Goal: Task Accomplishment & Management: Complete application form

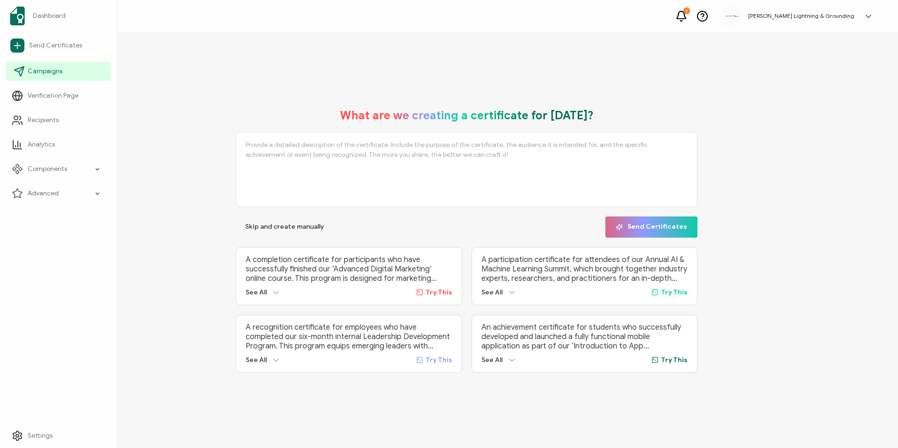
click at [37, 70] on span "Campaigns" at bounding box center [45, 71] width 35 height 9
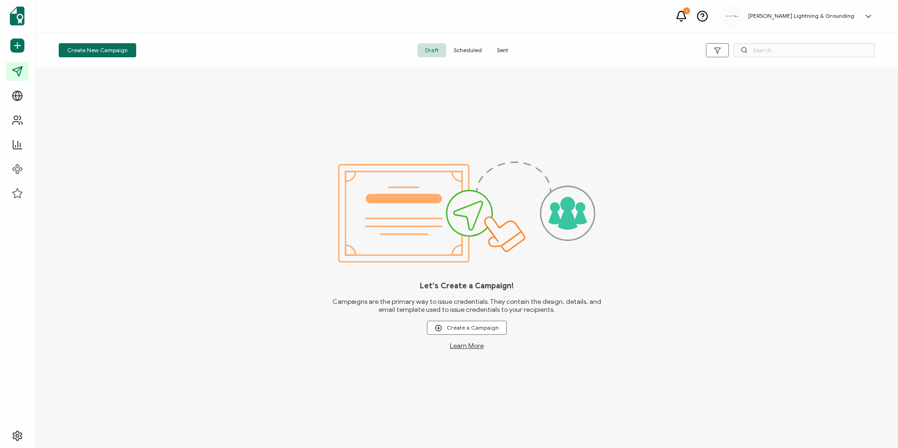
click at [495, 48] on span "Sent" at bounding box center [503, 50] width 26 height 14
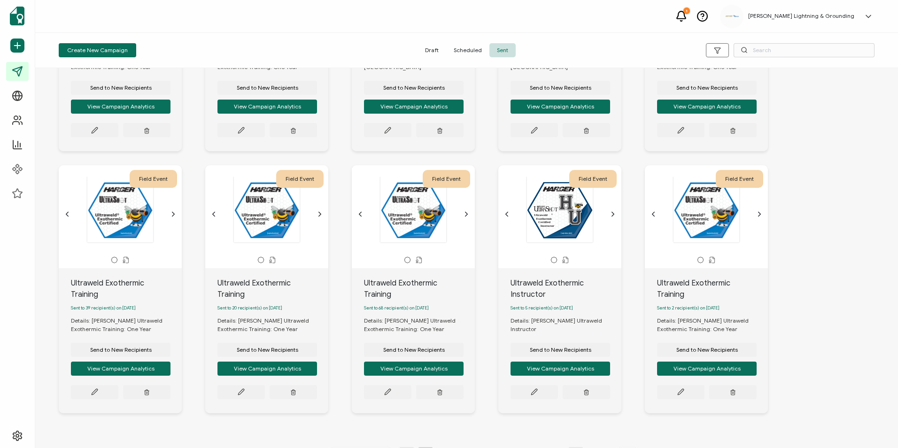
scroll to position [196, 0]
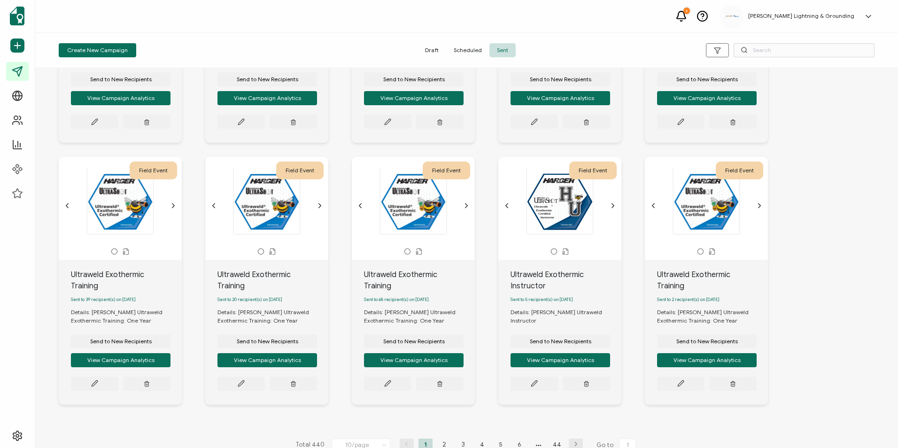
click at [383, 440] on icon at bounding box center [384, 445] width 9 height 10
click at [374, 406] on li "50/page" at bounding box center [362, 406] width 66 height 16
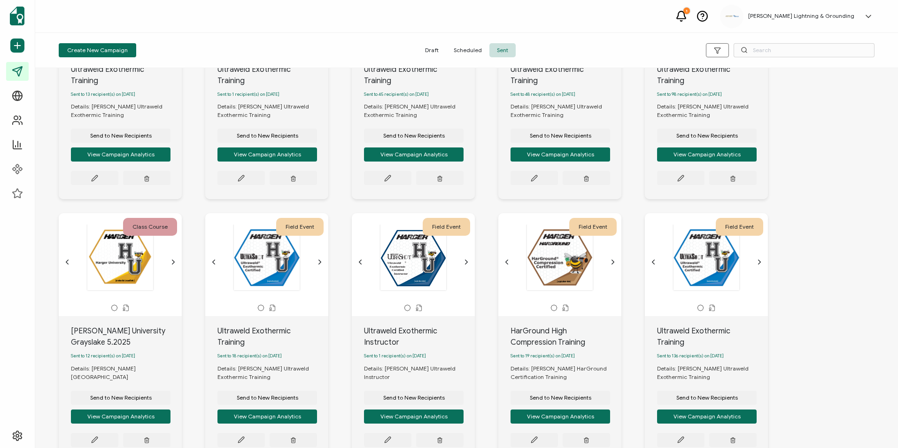
scroll to position [2020, 0]
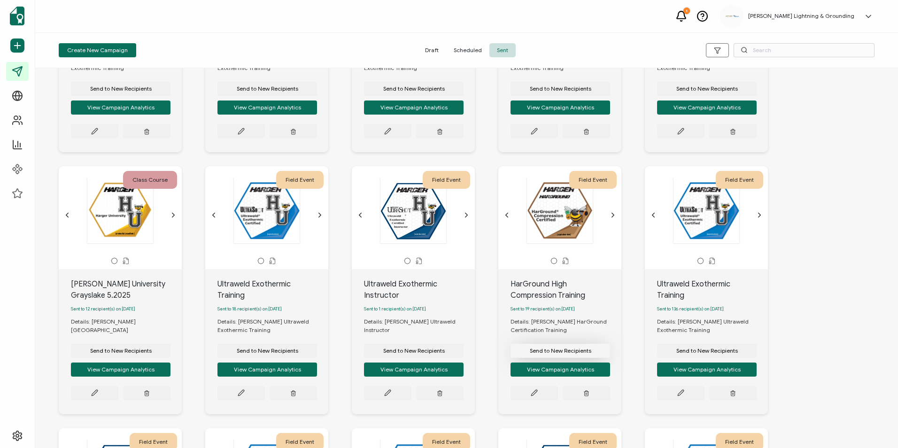
click at [576, 348] on span "Send to New Recipients" at bounding box center [561, 351] width 62 height 6
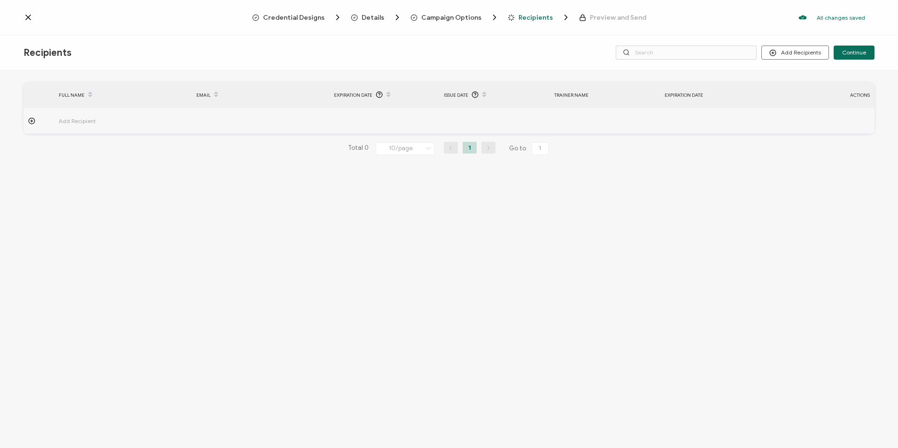
click at [455, 21] on span "Campaign Options" at bounding box center [451, 17] width 60 height 7
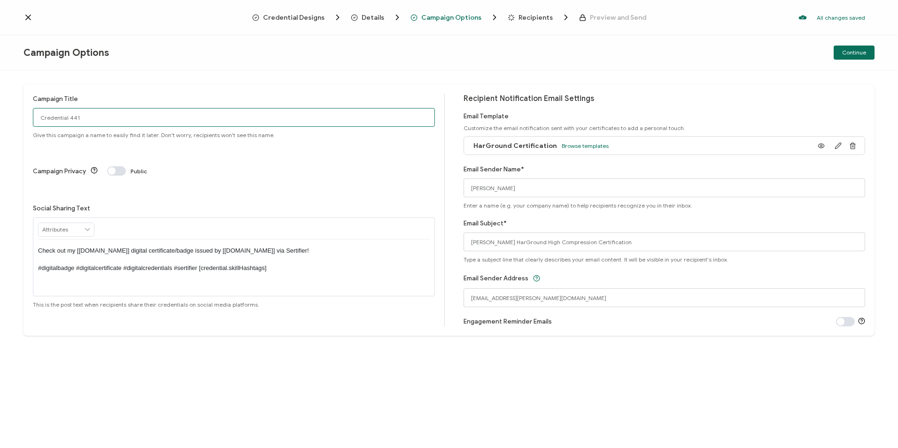
click at [100, 112] on input "Credential 441" at bounding box center [234, 117] width 402 height 19
drag, startPoint x: 86, startPoint y: 117, endPoint x: 18, endPoint y: 123, distance: 68.3
click at [18, 123] on div "Campaign Title Credential 441 Give this campaign a name to easily find it later…" at bounding box center [449, 259] width 898 height 378
type input "HarGround High Compression Training"
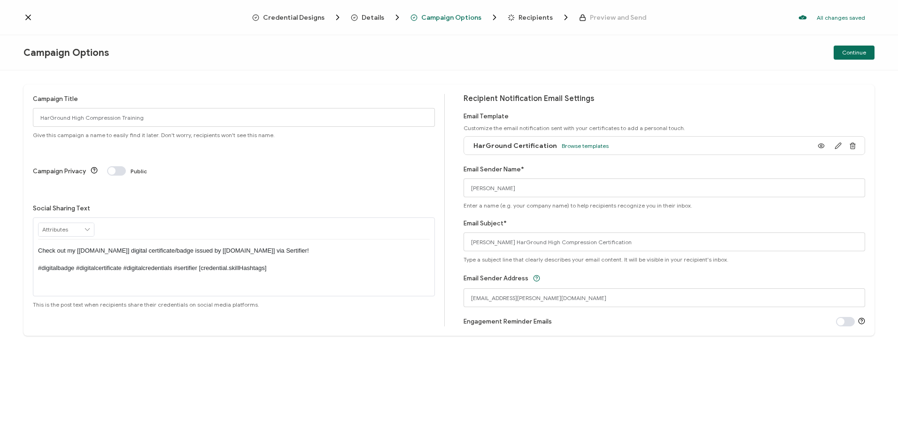
click at [543, 15] on span "Recipients" at bounding box center [536, 17] width 34 height 7
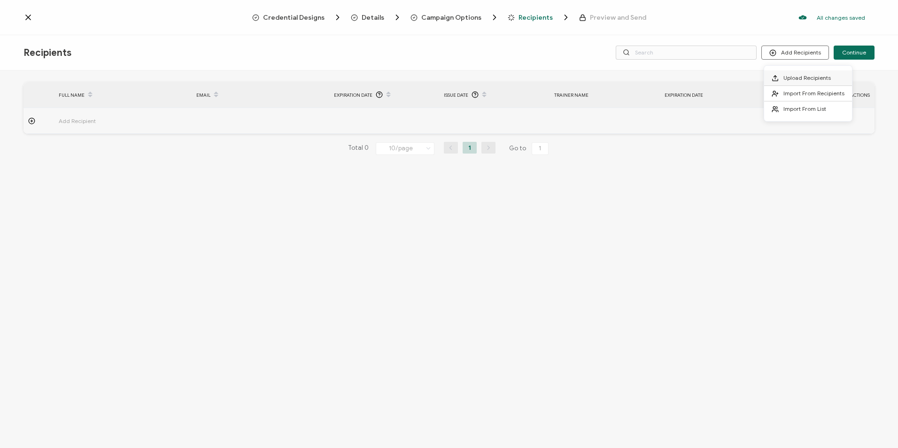
click at [804, 72] on li "Upload Recipients" at bounding box center [808, 78] width 88 height 16
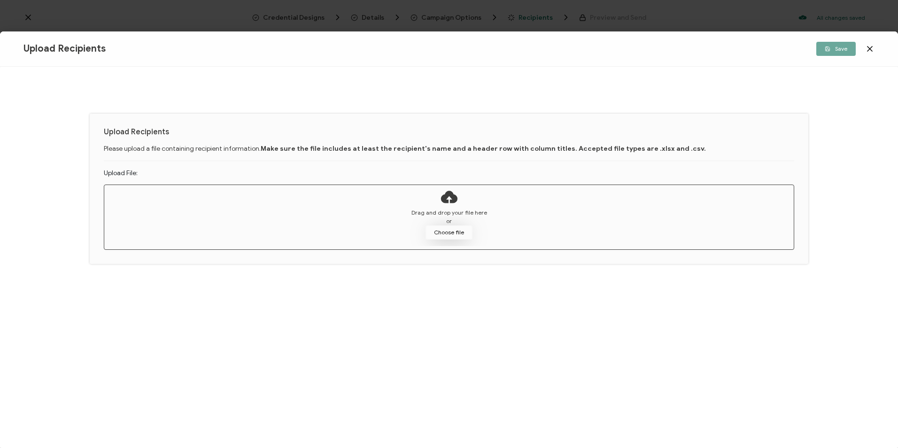
click at [436, 236] on button "Choose file" at bounding box center [449, 232] width 47 height 14
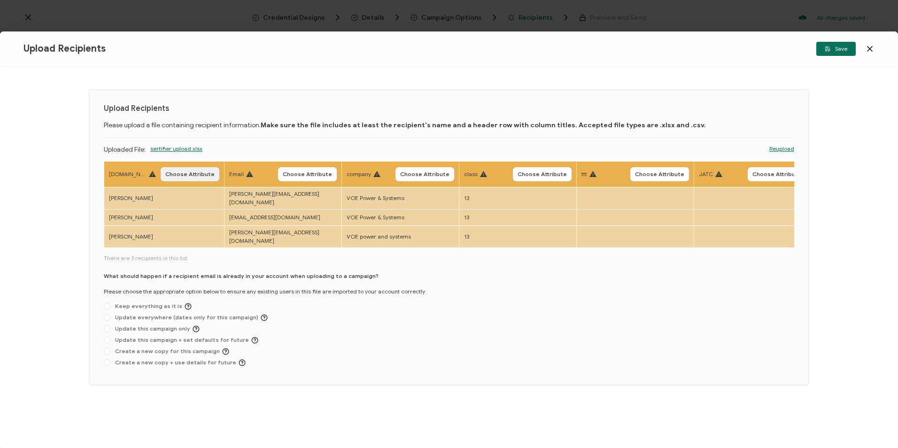
click at [176, 172] on span "Choose Attribute" at bounding box center [189, 174] width 49 height 6
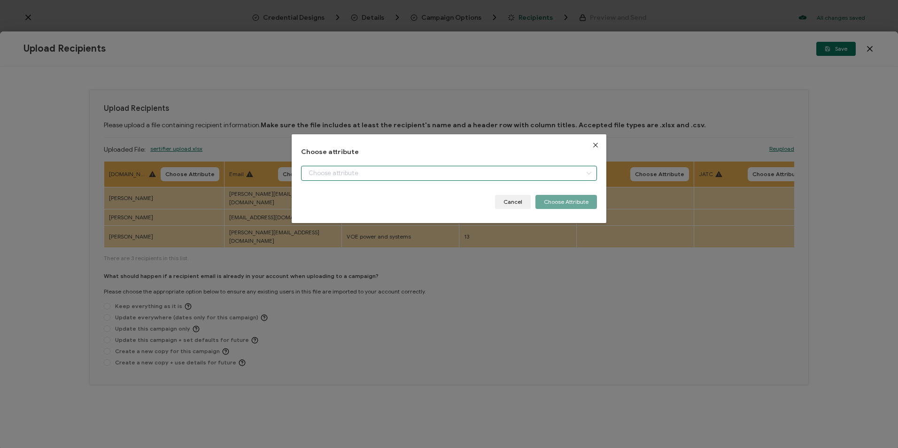
click at [369, 175] on input "dialog" at bounding box center [448, 173] width 295 height 15
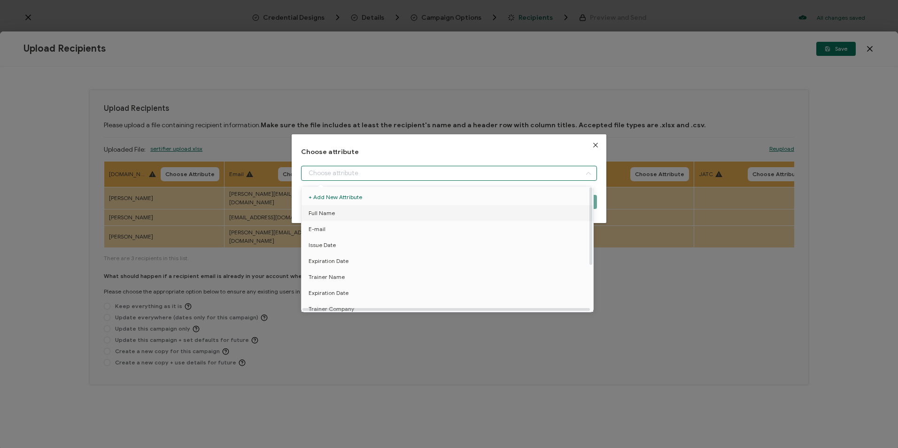
click at [341, 214] on li "Full Name" at bounding box center [449, 213] width 300 height 16
type input "Full Name"
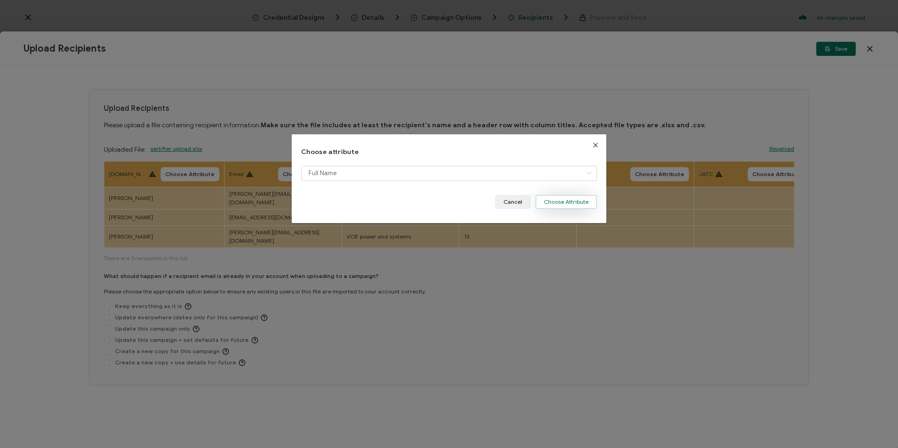
click at [544, 206] on button "Choose Attribute" at bounding box center [567, 202] width 62 height 14
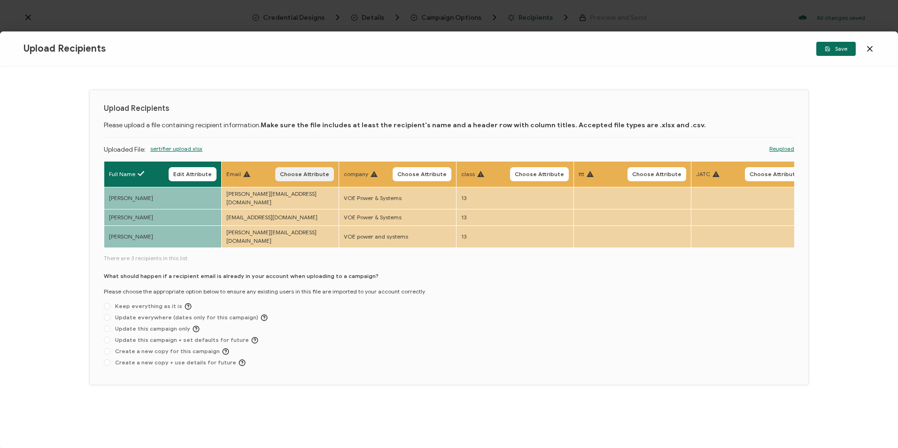
click at [312, 173] on span "Choose Attribute" at bounding box center [304, 174] width 49 height 6
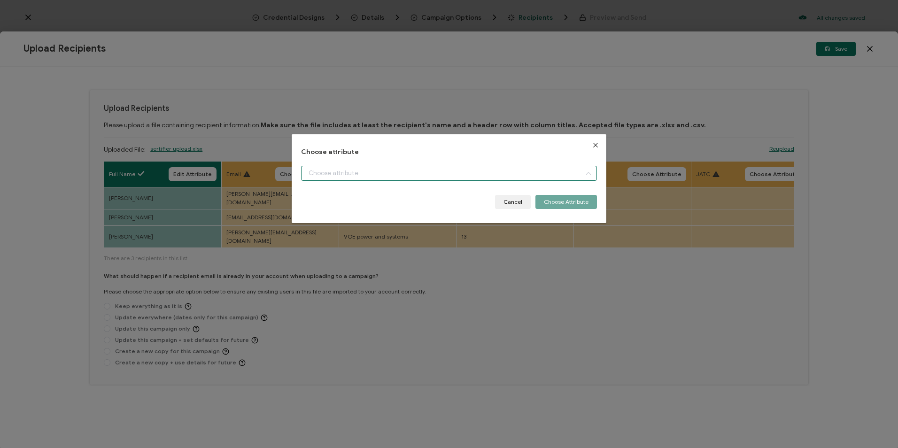
click at [322, 173] on input "dialog" at bounding box center [448, 173] width 295 height 15
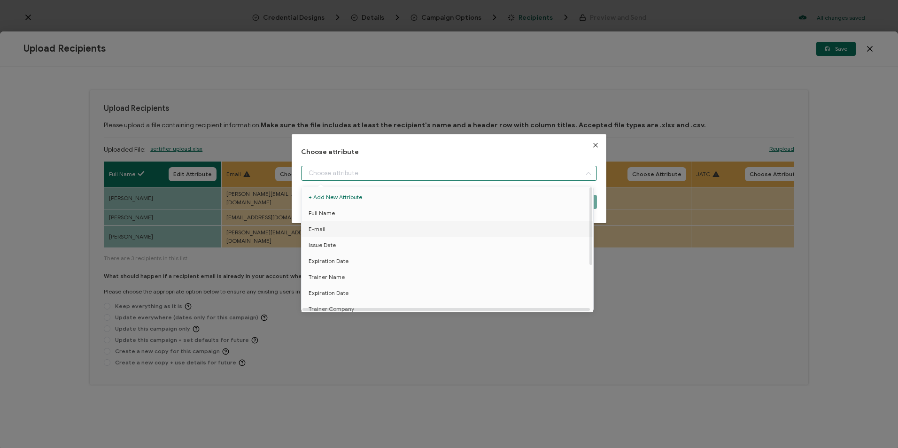
click at [329, 229] on li "E-mail" at bounding box center [449, 229] width 300 height 16
type input "E-mail"
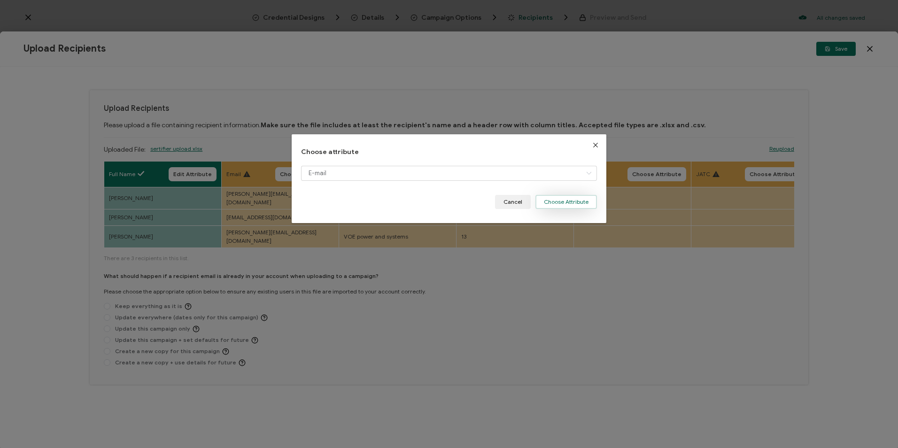
click at [566, 203] on button "Choose Attribute" at bounding box center [567, 202] width 62 height 14
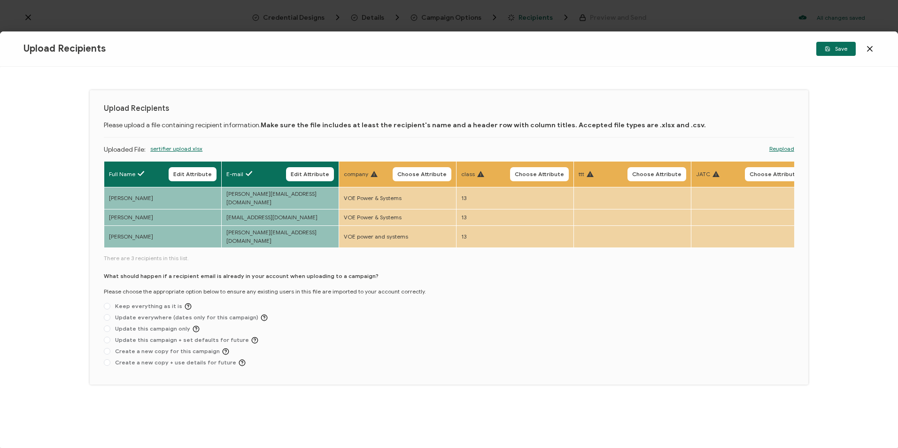
scroll to position [0, 484]
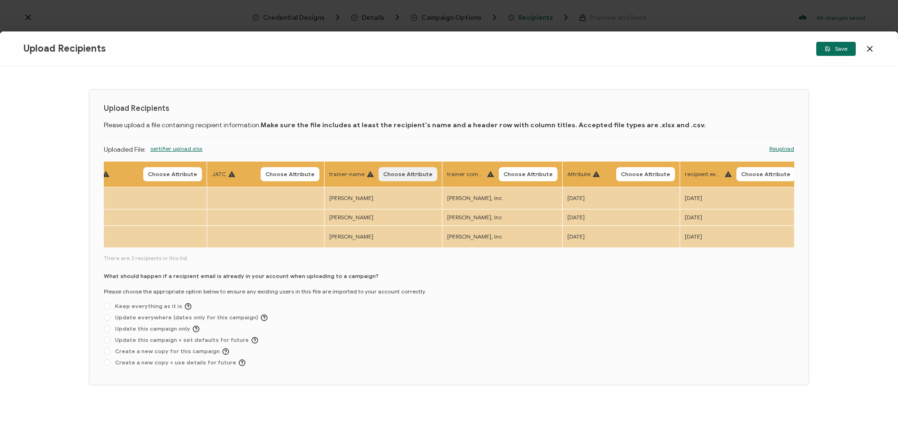
click at [420, 173] on span "Choose Attribute" at bounding box center [407, 174] width 49 height 6
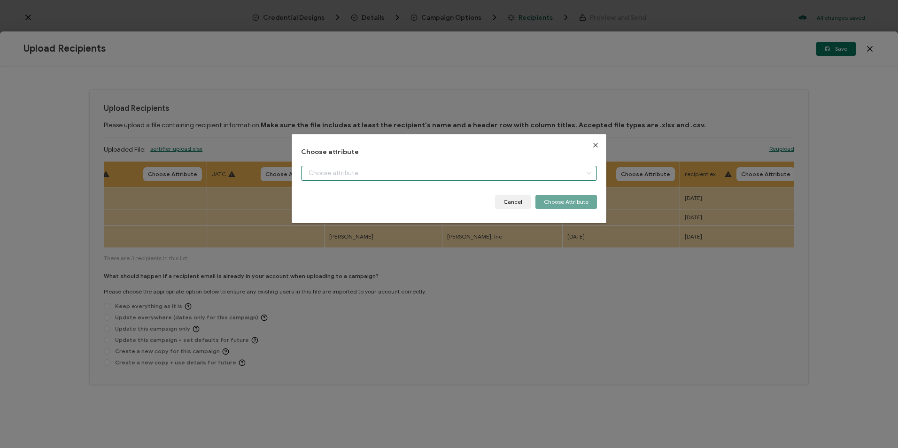
click at [423, 173] on input "dialog" at bounding box center [448, 173] width 295 height 15
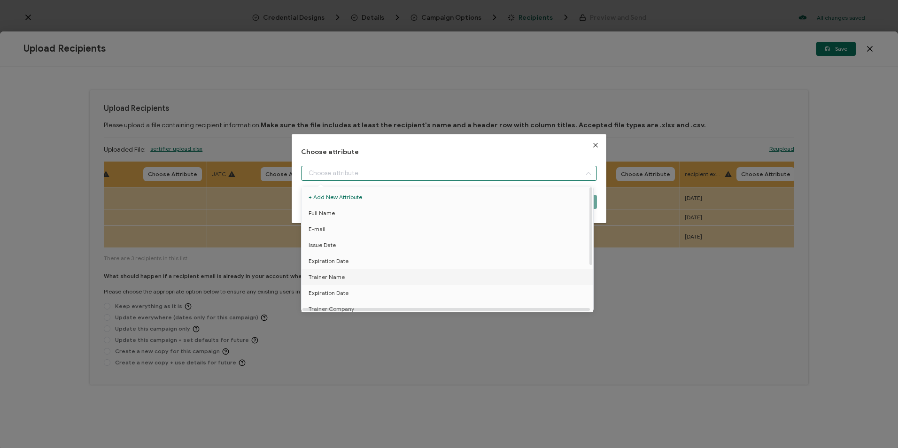
click at [345, 278] on li "Trainer Name" at bounding box center [449, 277] width 300 height 16
type input "Trainer Name"
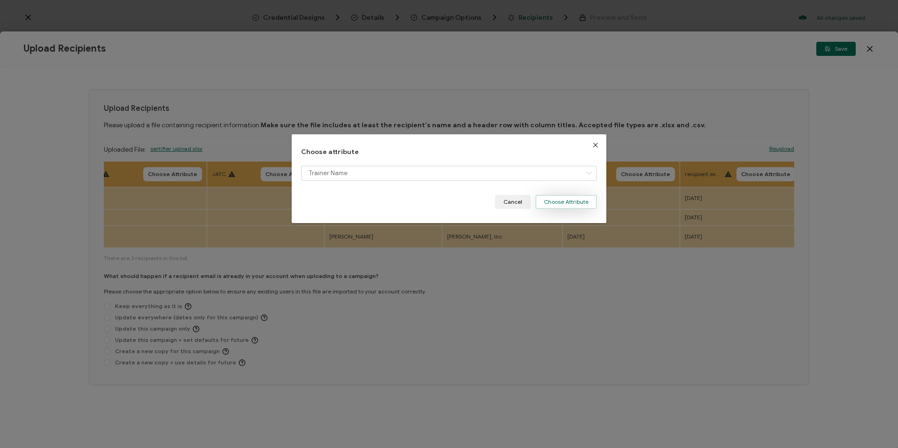
click at [581, 207] on button "Choose Attribute" at bounding box center [567, 202] width 62 height 14
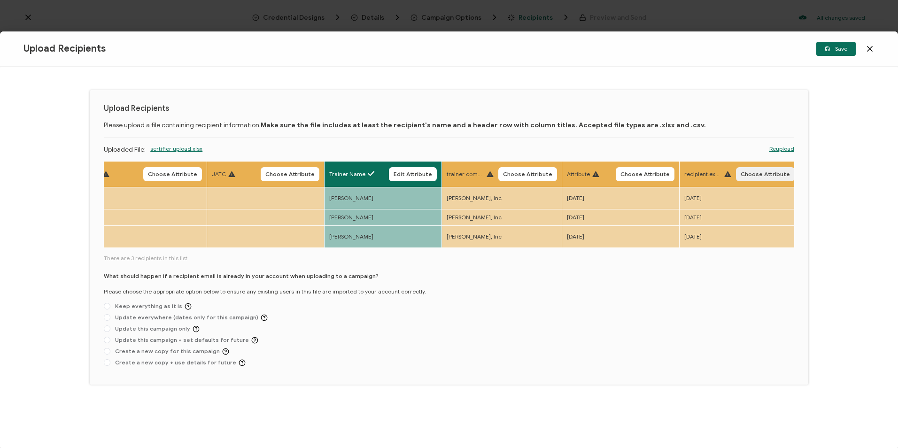
click at [751, 178] on button "Choose Attribute" at bounding box center [765, 174] width 59 height 14
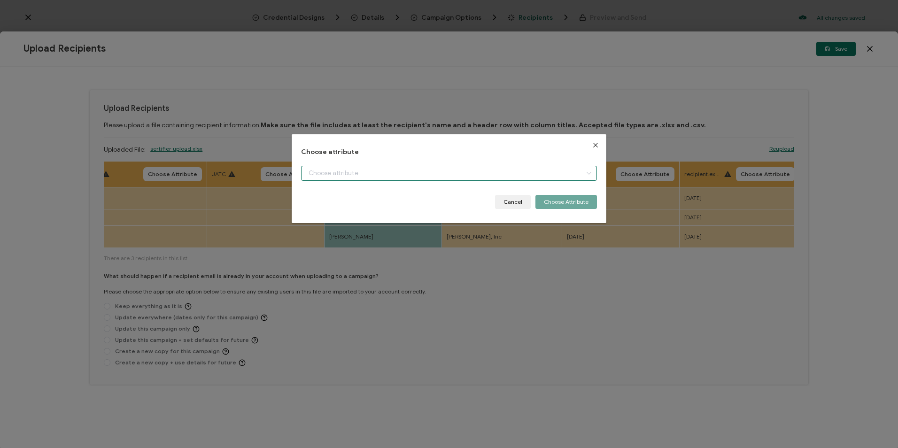
click at [320, 179] on input "dialog" at bounding box center [448, 173] width 295 height 15
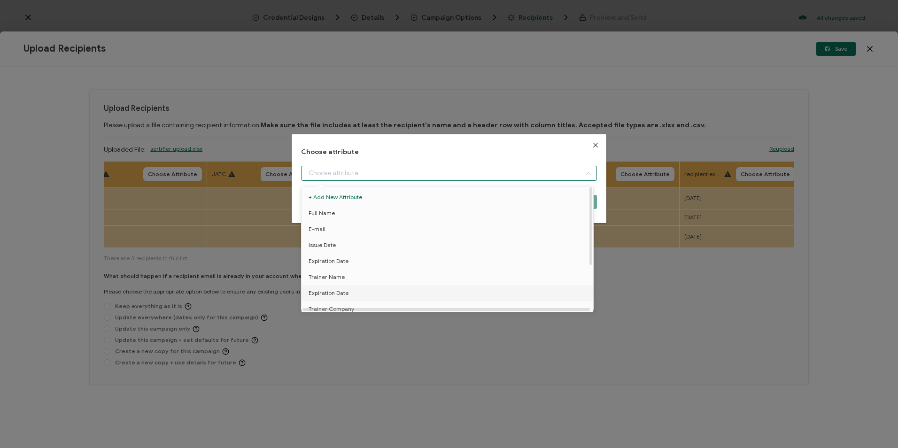
click at [342, 295] on span "Expiration Date" at bounding box center [329, 293] width 40 height 16
type input "Expiration Date"
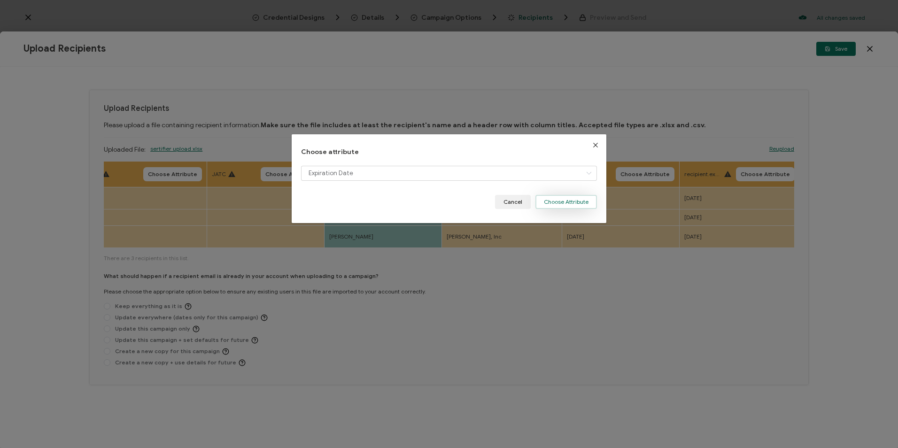
click at [574, 200] on button "Choose Attribute" at bounding box center [567, 202] width 62 height 14
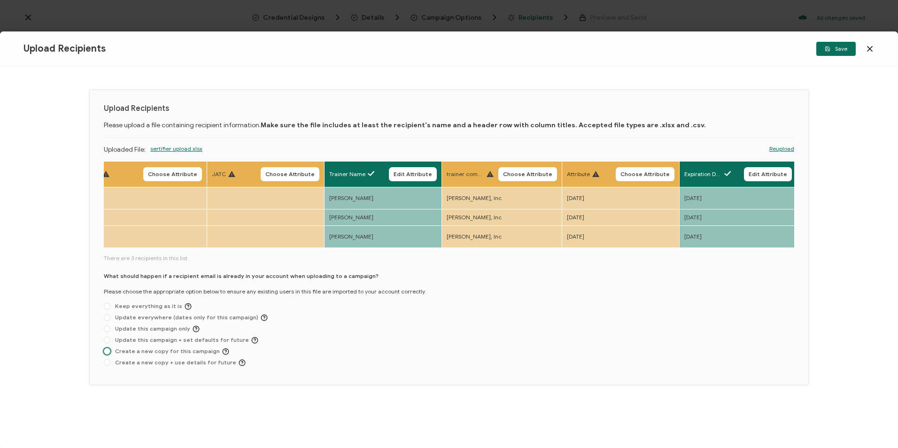
click at [190, 348] on span "Create a new copy for this campaign" at bounding box center [169, 351] width 119 height 7
click at [110, 348] on input "Create a new copy for this campaign" at bounding box center [107, 352] width 7 height 8
radio input "true"
click at [845, 50] on span "Save" at bounding box center [836, 49] width 23 height 6
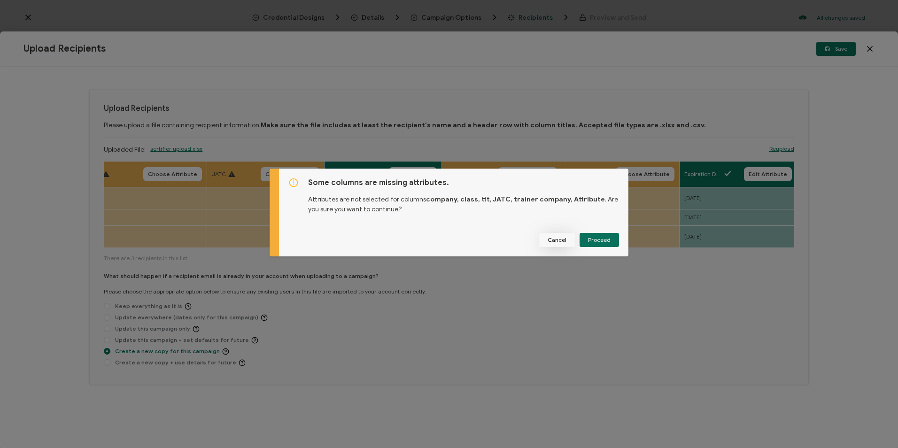
click at [572, 237] on button "Cancel" at bounding box center [557, 240] width 36 height 14
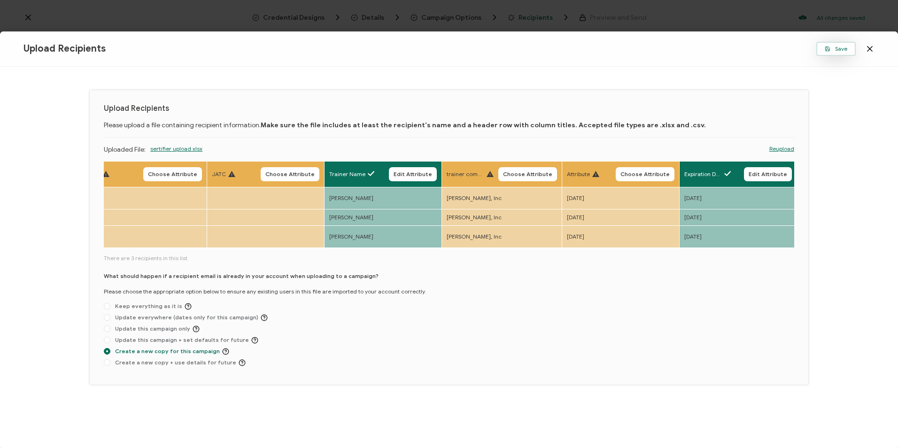
click at [850, 54] on button "Save" at bounding box center [835, 49] width 39 height 14
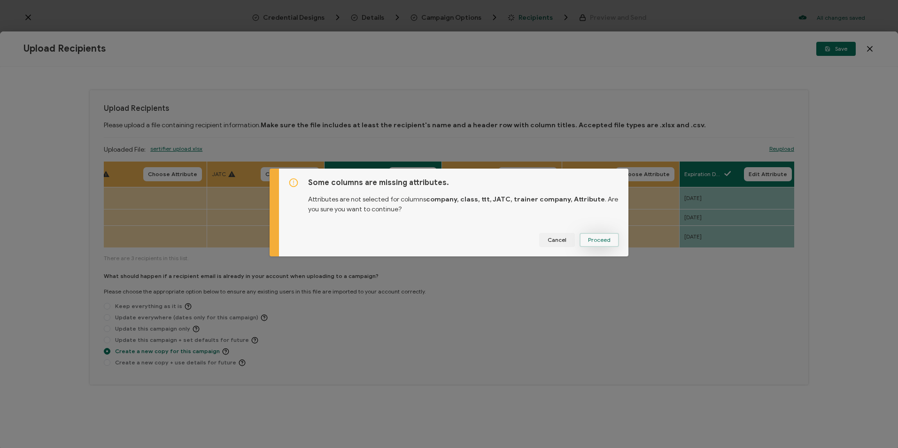
click at [598, 242] on span "Proceed" at bounding box center [599, 240] width 23 height 6
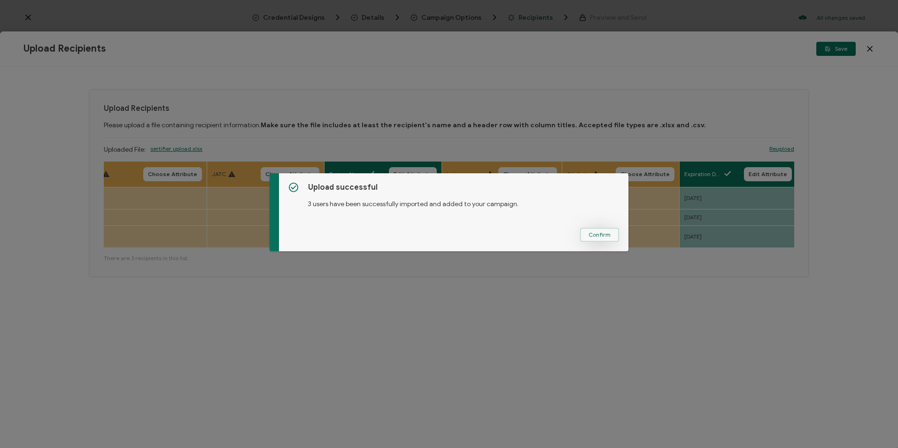
click at [606, 235] on span "Confirm" at bounding box center [600, 235] width 22 height 6
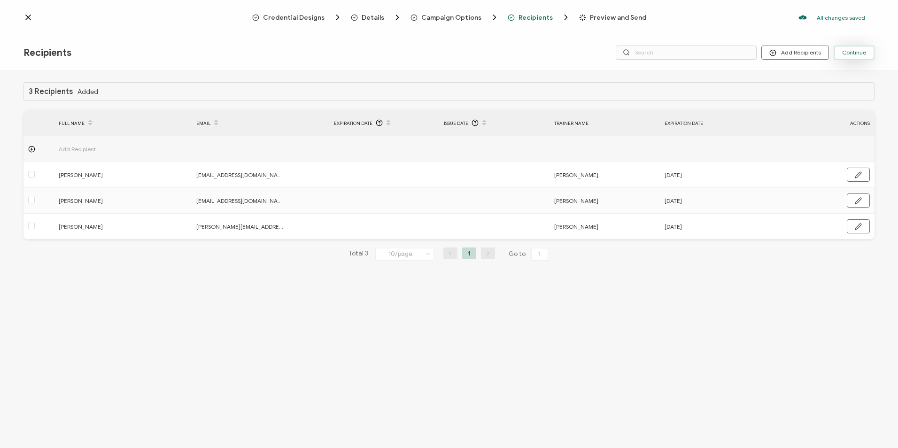
click at [855, 55] on span "Continue" at bounding box center [854, 53] width 24 height 6
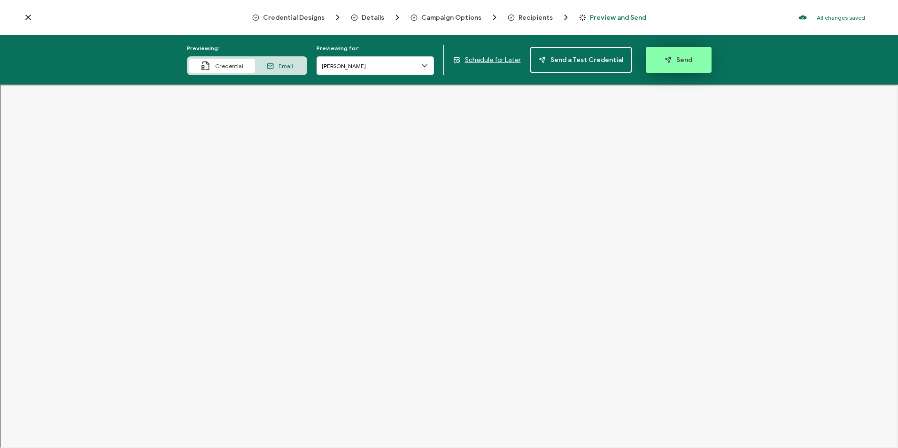
click at [685, 62] on span "Send" at bounding box center [679, 59] width 28 height 7
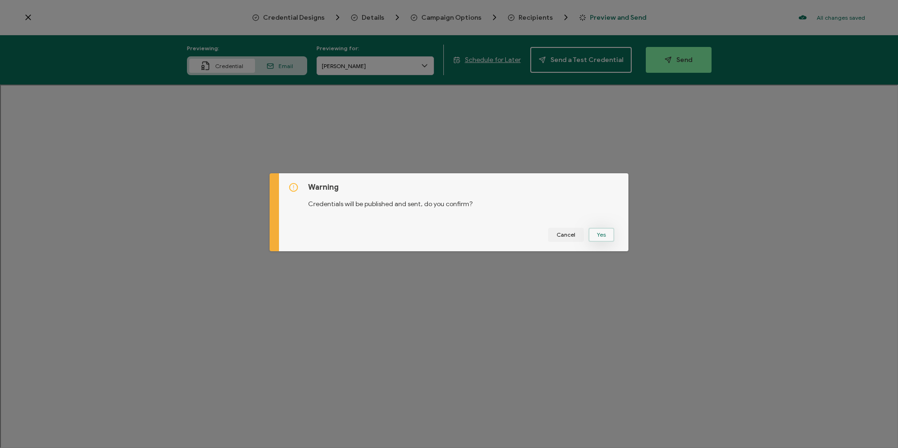
click at [604, 233] on button "Yes" at bounding box center [602, 235] width 26 height 14
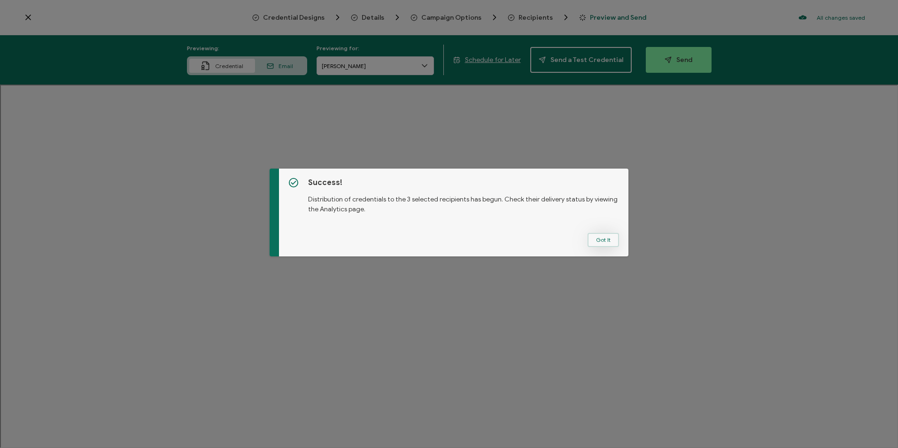
click at [604, 243] on button "Got It" at bounding box center [603, 240] width 31 height 14
